Goal: Information Seeking & Learning: Learn about a topic

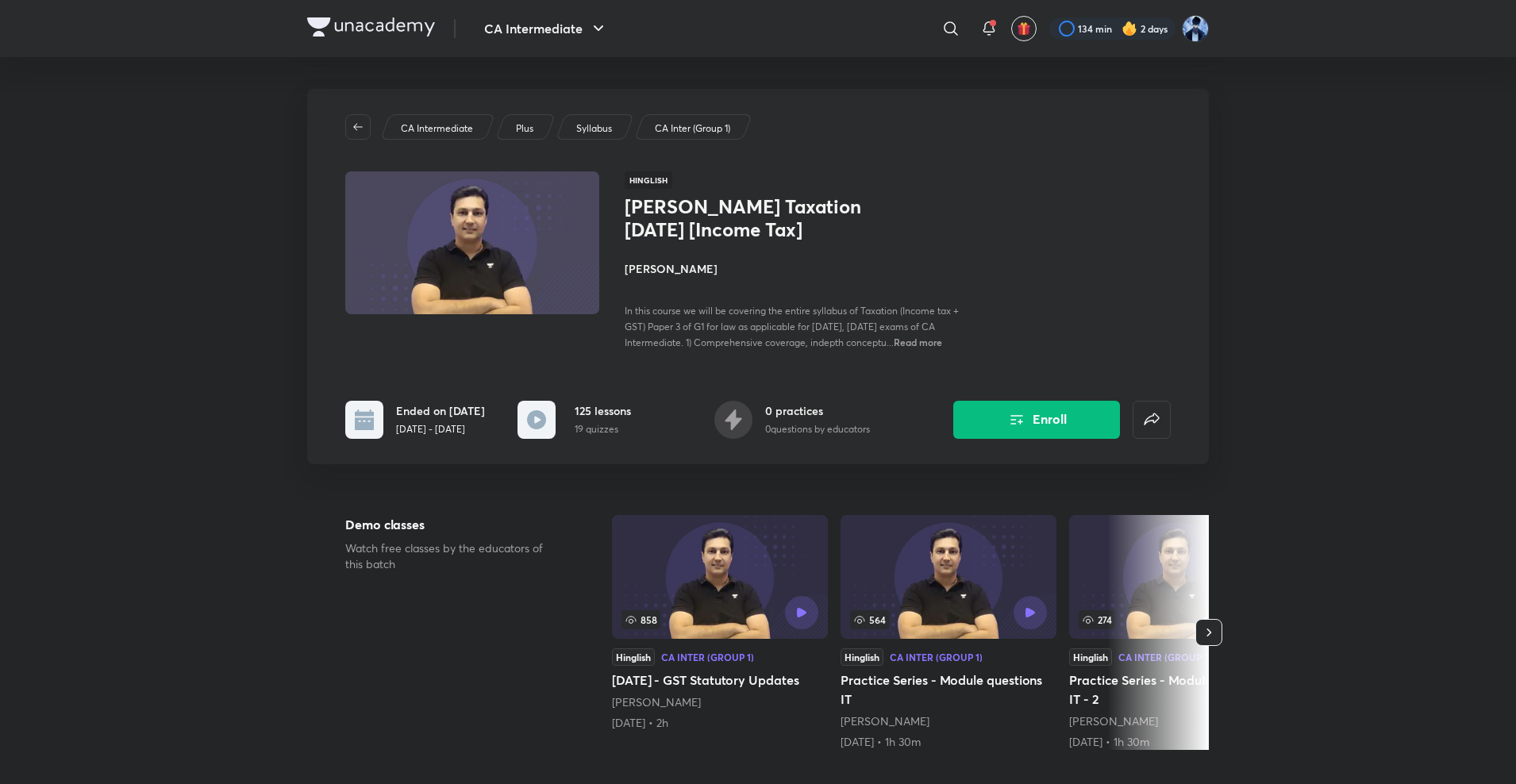
click at [363, 139] on div "CA Intermediate Plus Syllabus CA Inter (Group 1) Hinglish [PERSON_NAME] Taxatio…" at bounding box center [758, 277] width 902 height 375
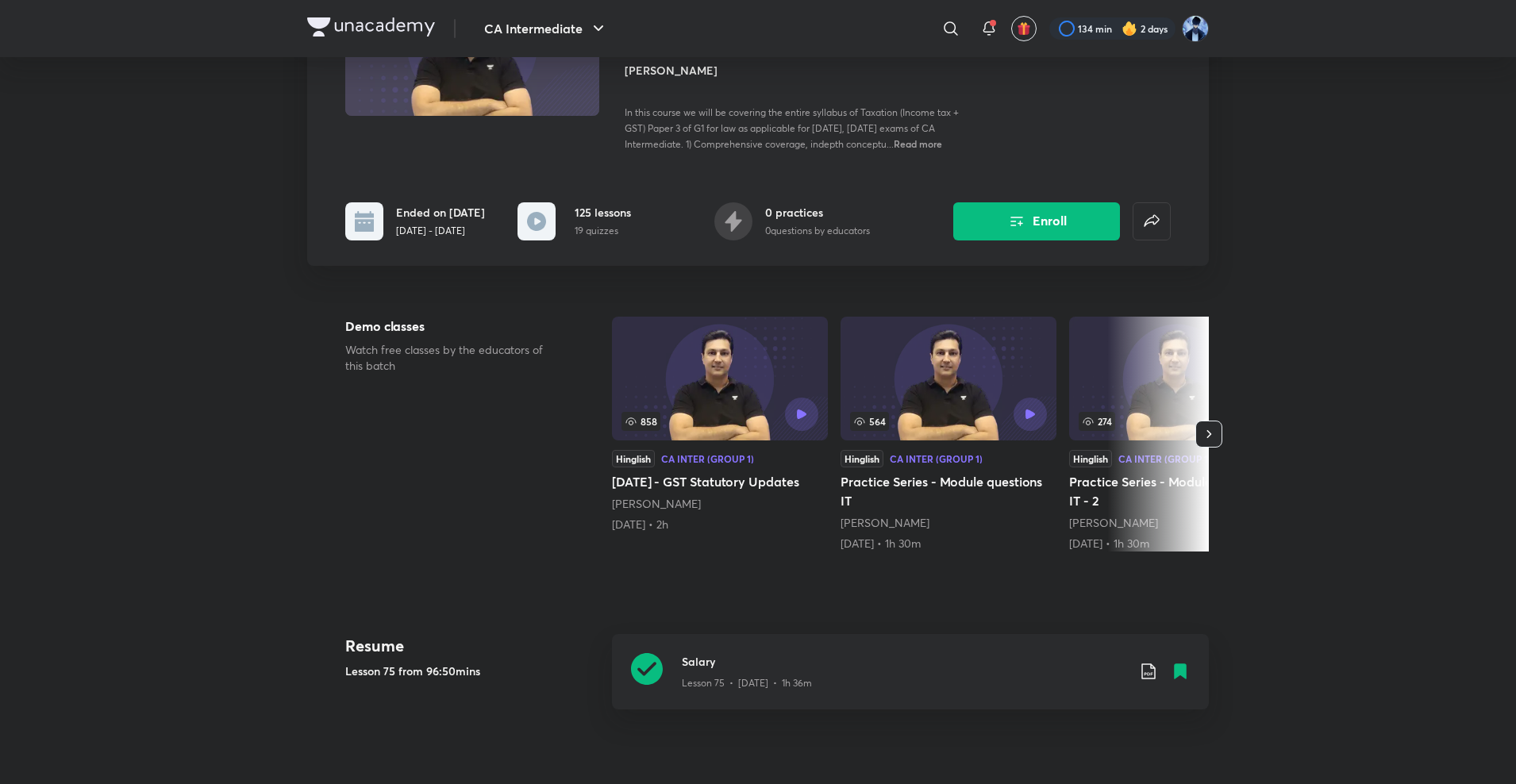
scroll to position [99, 0]
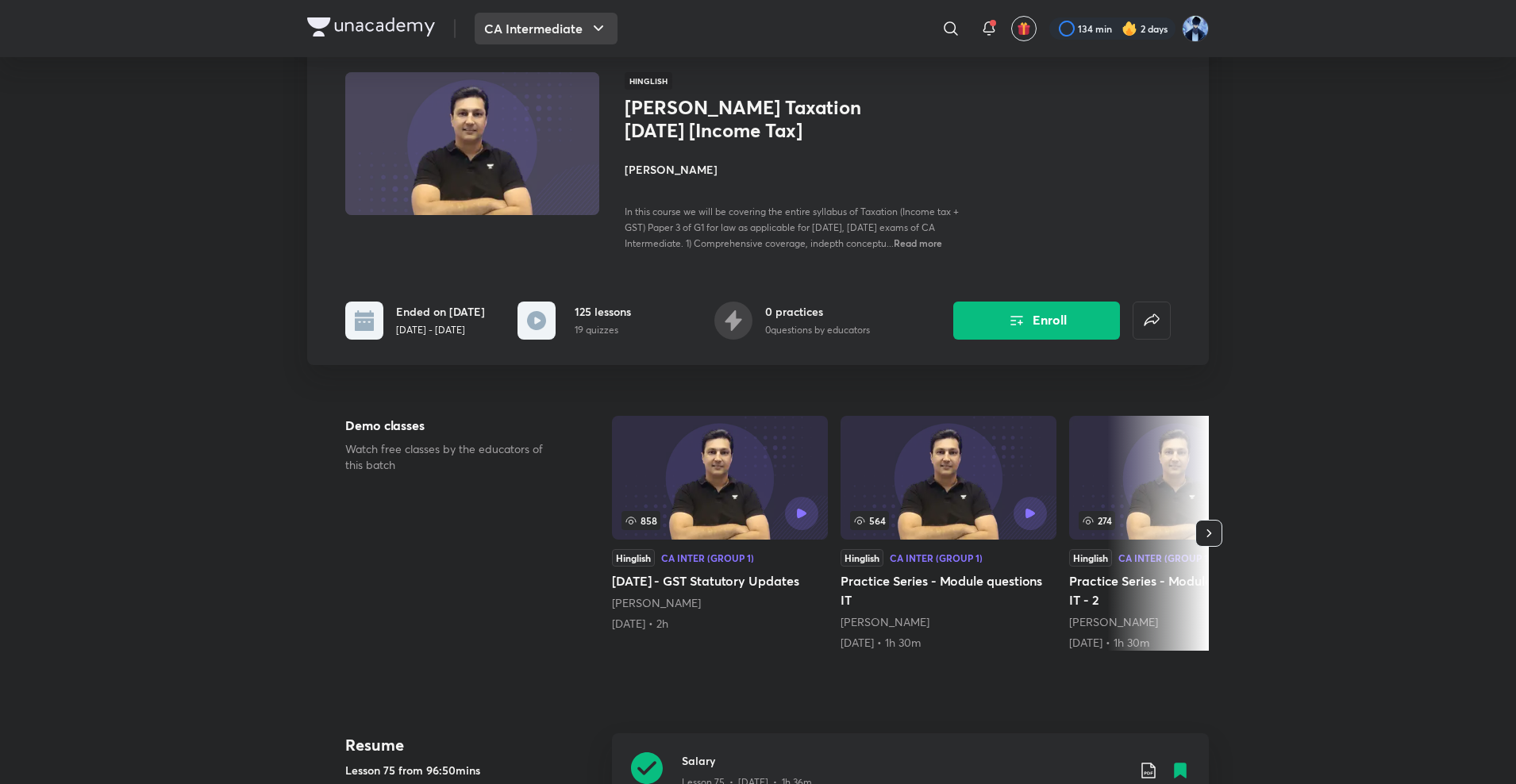
click at [542, 14] on button "CA Intermediate" at bounding box center [546, 28] width 143 height 31
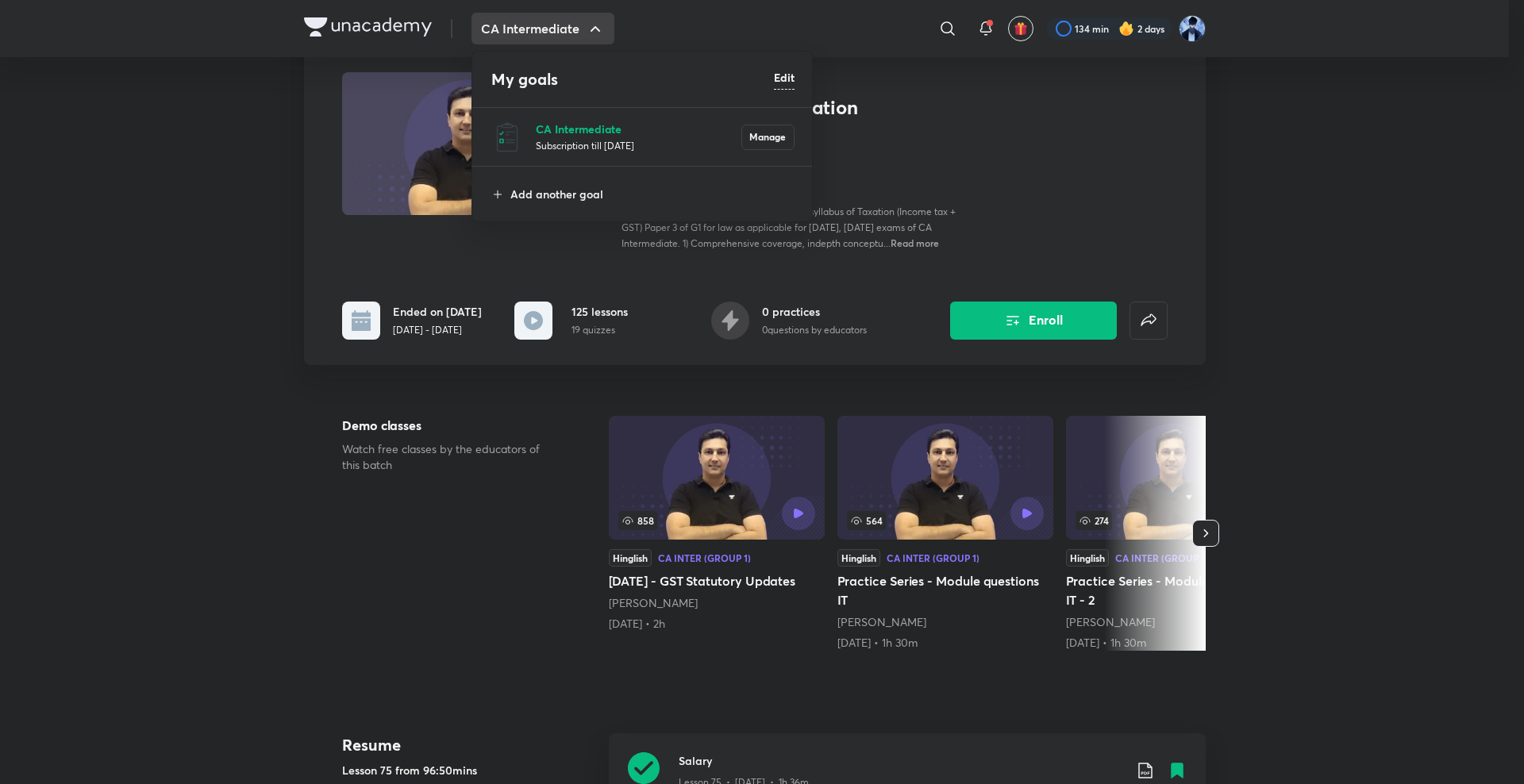
click at [562, 132] on p "CA Intermediate" at bounding box center [639, 129] width 206 height 17
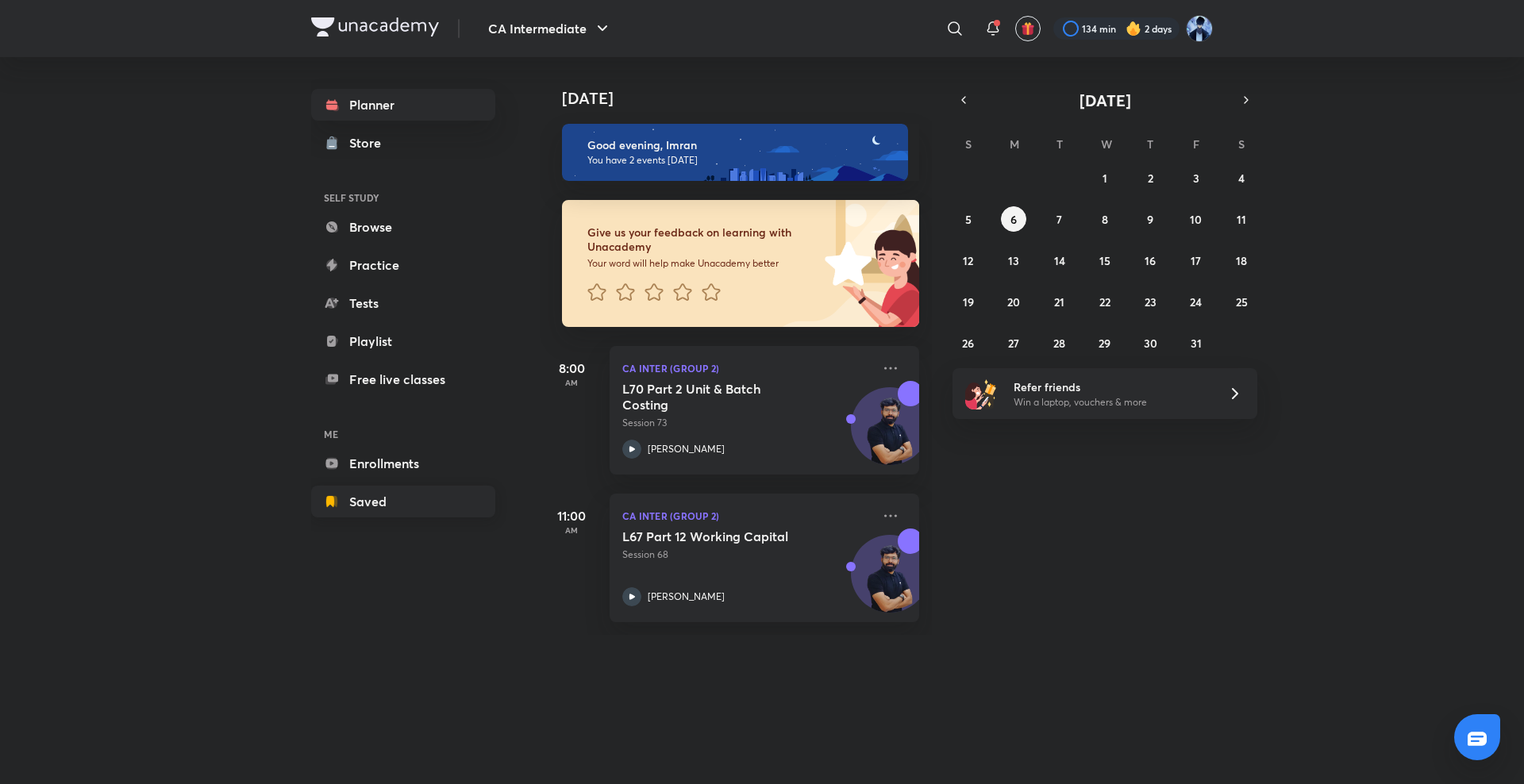
click at [404, 510] on link "Saved" at bounding box center [403, 501] width 184 height 31
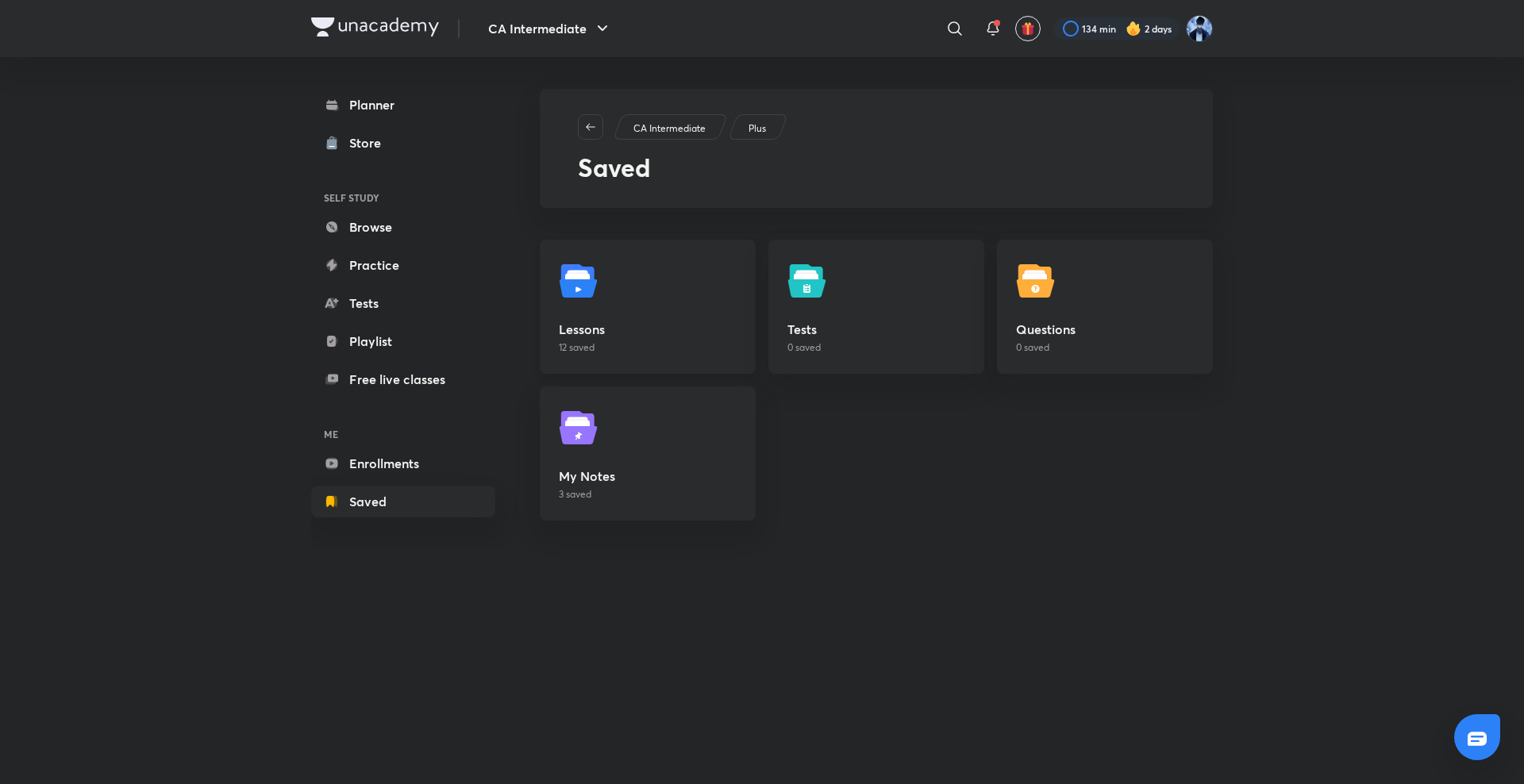
click at [646, 271] on link "Lessons 12 saved" at bounding box center [647, 307] width 216 height 134
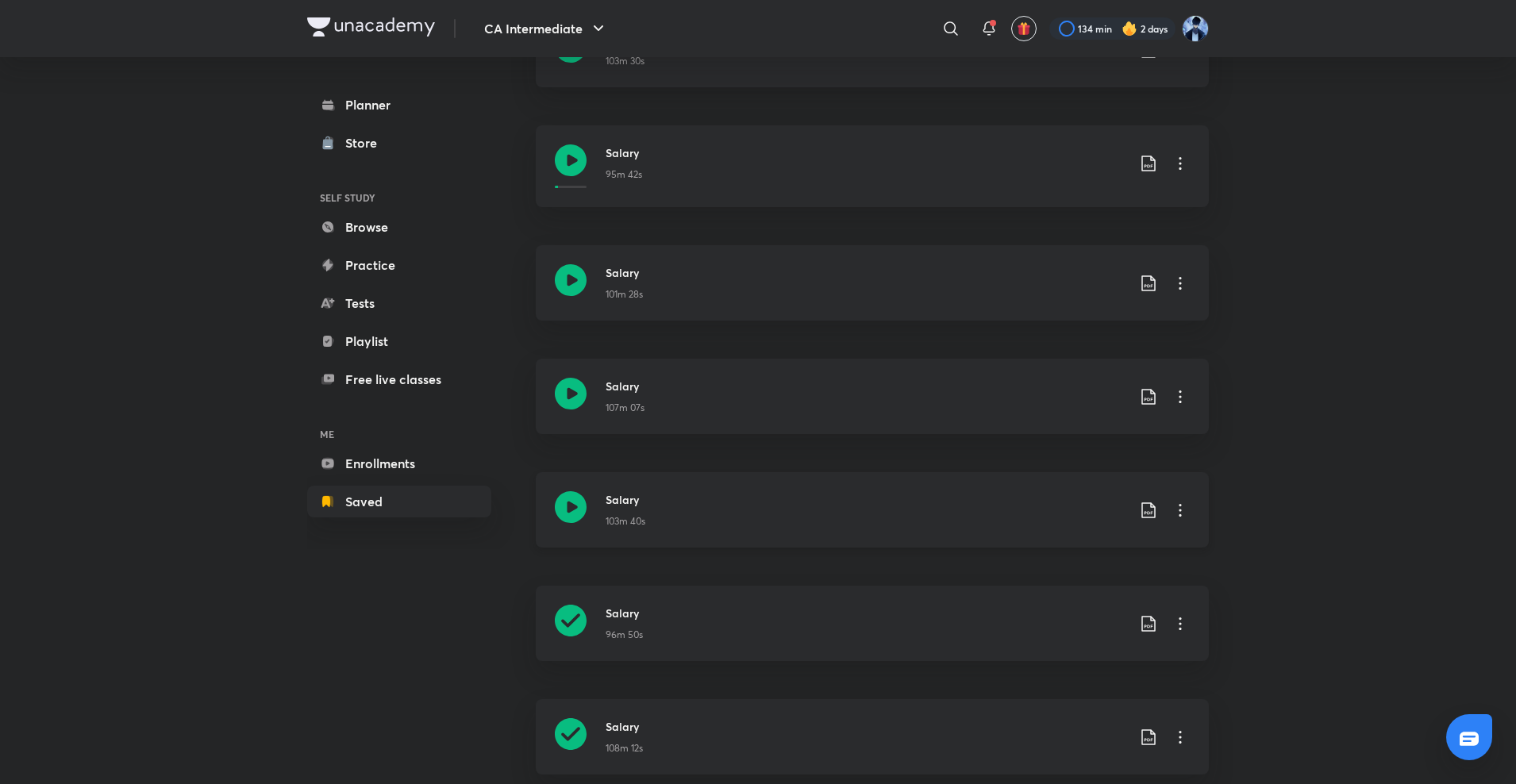
scroll to position [397, 0]
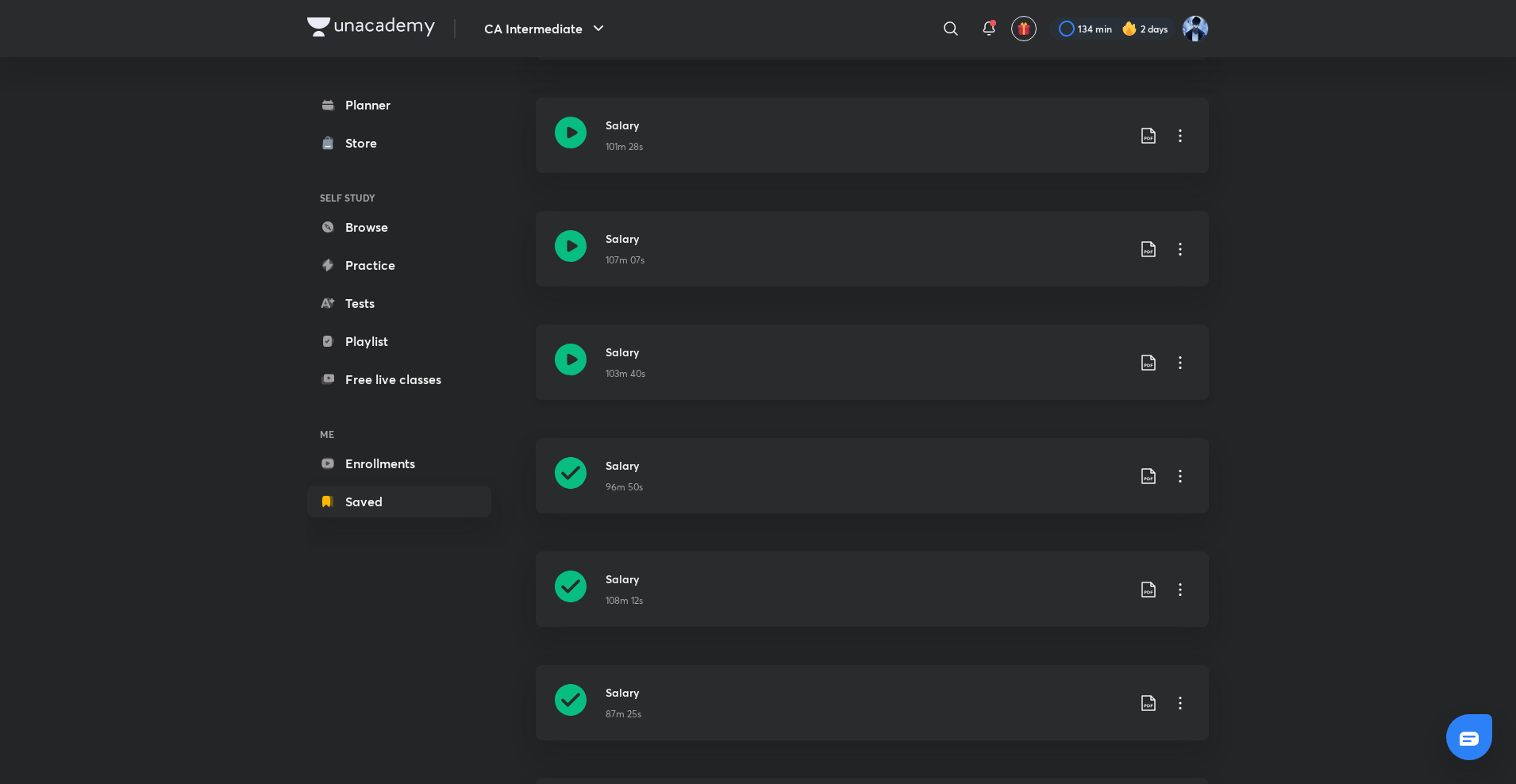
click at [574, 355] on icon at bounding box center [570, 359] width 31 height 31
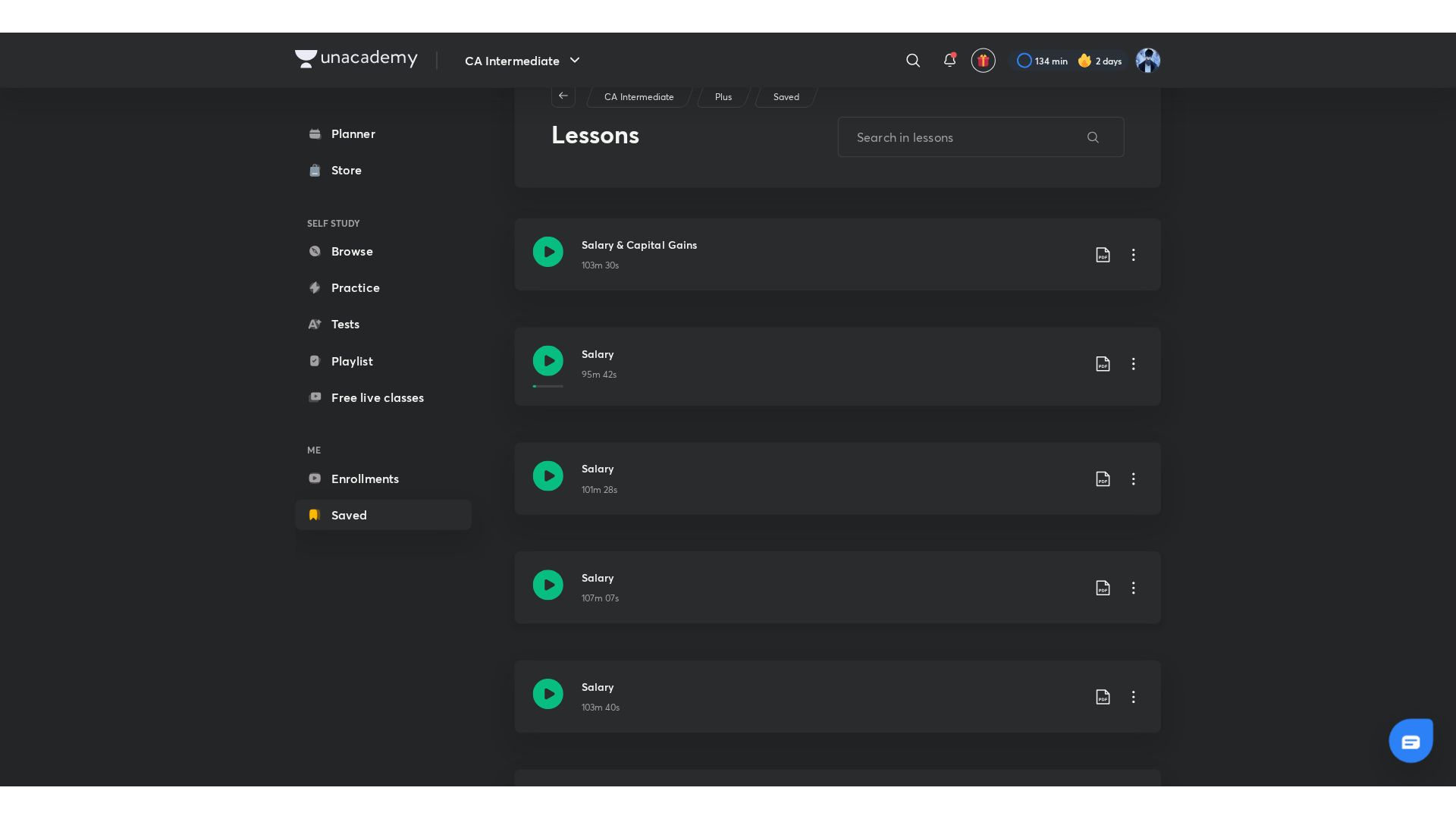
scroll to position [95, 0]
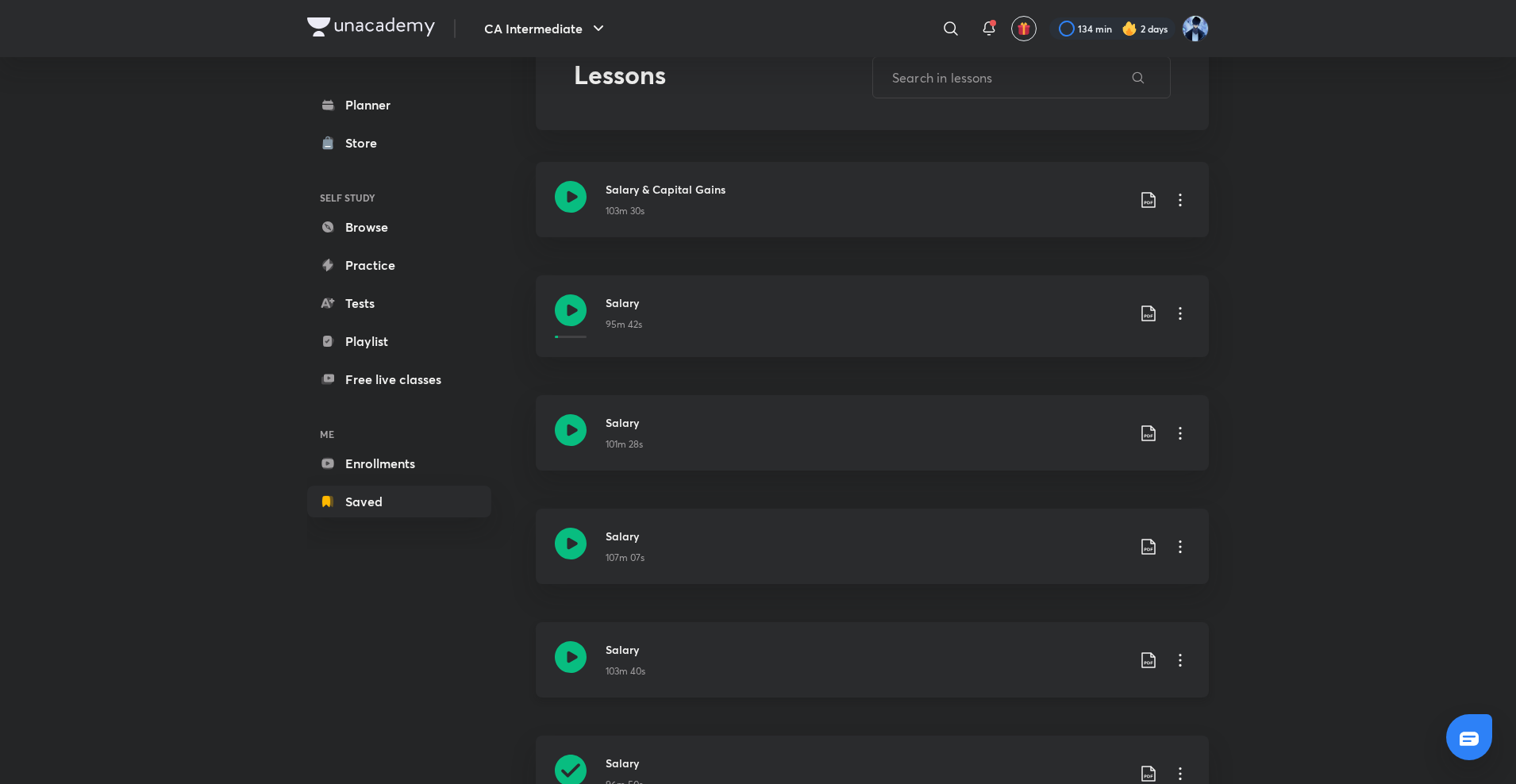
click at [573, 655] on icon at bounding box center [570, 657] width 31 height 31
